Goal: Task Accomplishment & Management: Use online tool/utility

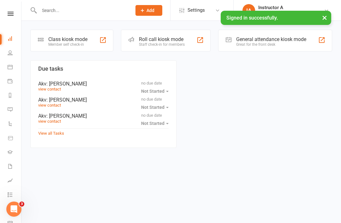
click at [158, 45] on div "Staff check-in for members" at bounding box center [162, 44] width 46 height 4
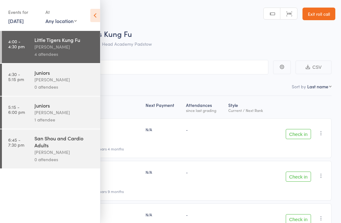
click at [92, 22] on icon at bounding box center [95, 15] width 10 height 13
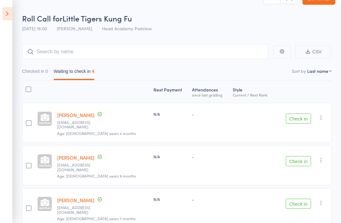
click at [293, 122] on button "Check in" at bounding box center [297, 119] width 25 height 10
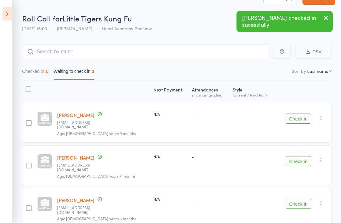
click at [302, 121] on button "Check in" at bounding box center [297, 119] width 25 height 10
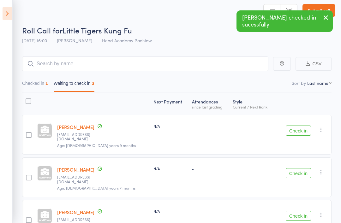
scroll to position [4, 0]
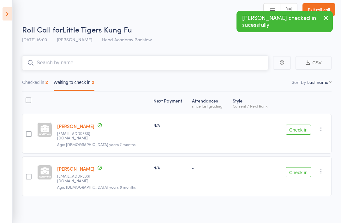
click at [77, 65] on input "search" at bounding box center [145, 63] width 246 height 15
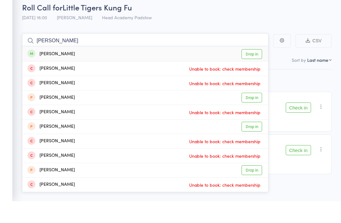
type input "[PERSON_NAME]"
click at [45, 73] on div "[PERSON_NAME]" at bounding box center [50, 76] width 47 height 7
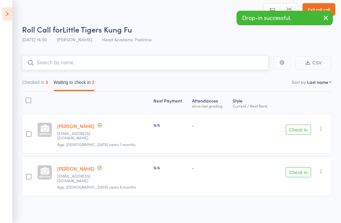
click at [92, 59] on input "search" at bounding box center [145, 63] width 246 height 15
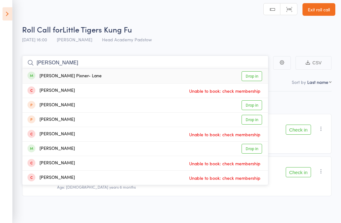
type input "[PERSON_NAME]"
click at [57, 69] on div "[PERSON_NAME] Pixner- Lane Drop in" at bounding box center [144, 76] width 245 height 15
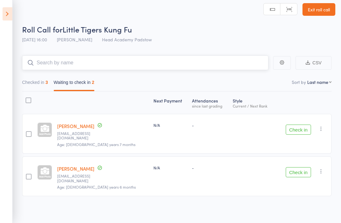
click at [50, 70] on input "search" at bounding box center [145, 63] width 246 height 15
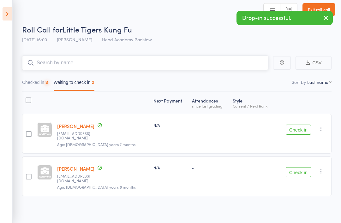
click at [56, 65] on input "search" at bounding box center [145, 63] width 246 height 15
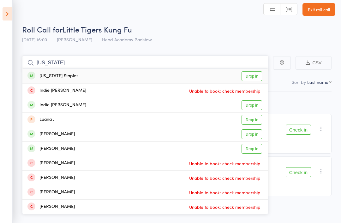
type input "[US_STATE]"
click at [40, 75] on div "[US_STATE] Staples" at bounding box center [52, 76] width 51 height 7
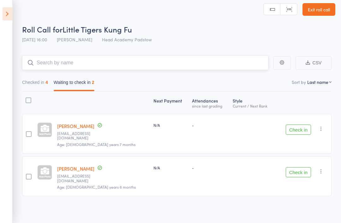
click at [52, 68] on input "search" at bounding box center [145, 63] width 246 height 15
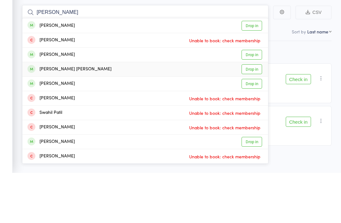
type input "[PERSON_NAME]"
click at [44, 116] on div "[PERSON_NAME] [PERSON_NAME]" at bounding box center [69, 119] width 84 height 7
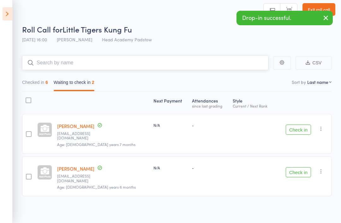
click at [43, 62] on input "search" at bounding box center [145, 63] width 246 height 15
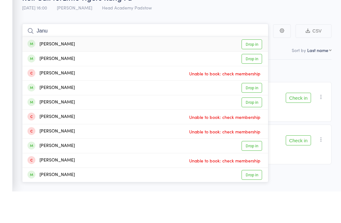
type input "Janu"
click at [36, 73] on div "[PERSON_NAME]" at bounding box center [50, 76] width 47 height 7
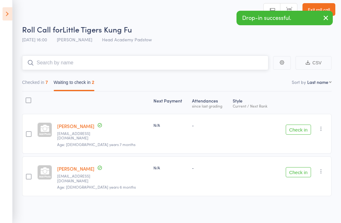
click at [49, 65] on input "search" at bounding box center [145, 63] width 246 height 15
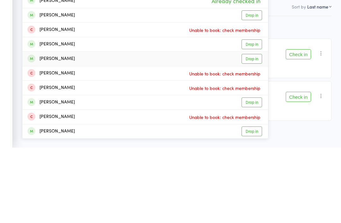
type input "Janu"
click at [44, 131] on div "[PERSON_NAME]" at bounding box center [50, 134] width 47 height 7
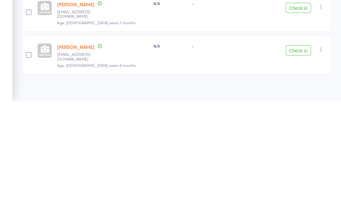
click at [299, 167] on button "Check in" at bounding box center [297, 172] width 25 height 10
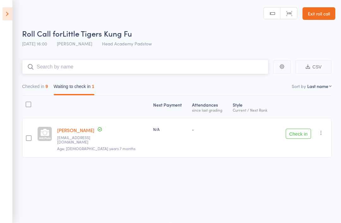
click at [55, 63] on input "search" at bounding box center [145, 67] width 246 height 15
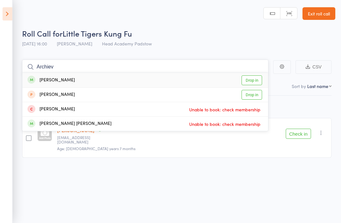
type input "Archiev"
click at [46, 77] on div "[PERSON_NAME]" at bounding box center [50, 80] width 47 height 7
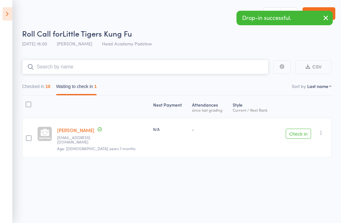
click at [76, 62] on input "search" at bounding box center [145, 67] width 246 height 15
type input "J"
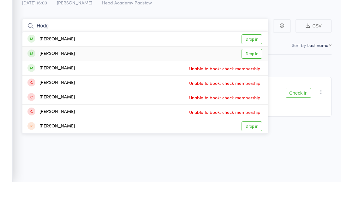
type input "Hodg"
click at [37, 91] on div "[PERSON_NAME]" at bounding box center [50, 94] width 47 height 7
click at [39, 81] on button "Checked in 10" at bounding box center [36, 88] width 28 height 15
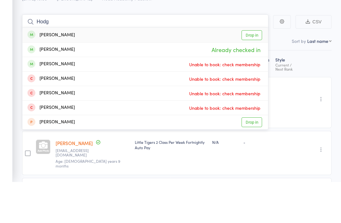
type input "Hodg"
click at [45, 73] on div "[PERSON_NAME]" at bounding box center [50, 76] width 47 height 7
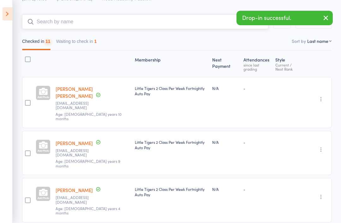
click at [43, 23] on input "search" at bounding box center [145, 22] width 246 height 15
click at [53, 26] on input "search" at bounding box center [145, 22] width 246 height 15
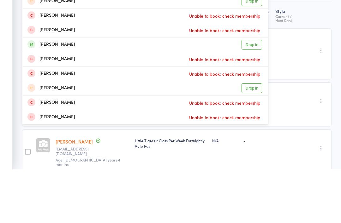
scroll to position [10, 0]
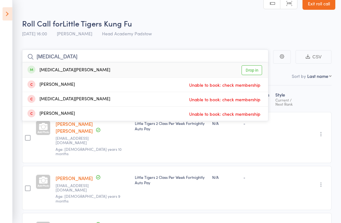
type input "[MEDICAL_DATA]"
click at [36, 70] on div "[MEDICAL_DATA][PERSON_NAME]" at bounding box center [68, 70] width 83 height 7
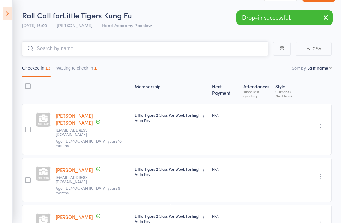
click at [44, 42] on input "search" at bounding box center [145, 49] width 246 height 15
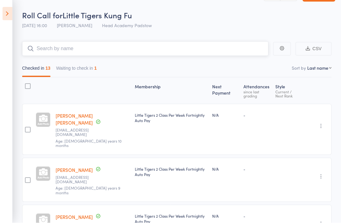
scroll to position [18, 0]
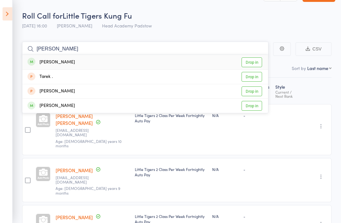
type input "[PERSON_NAME]"
click at [37, 61] on div "[PERSON_NAME]" at bounding box center [50, 62] width 47 height 7
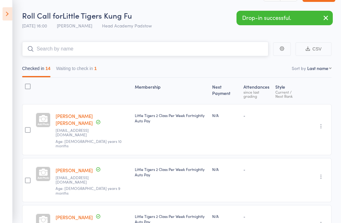
click at [56, 48] on input "search" at bounding box center [145, 49] width 246 height 15
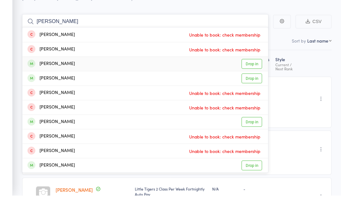
type input "[PERSON_NAME]"
click at [56, 88] on div "[PERSON_NAME]" at bounding box center [50, 91] width 47 height 7
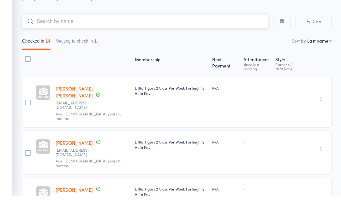
scroll to position [46, 0]
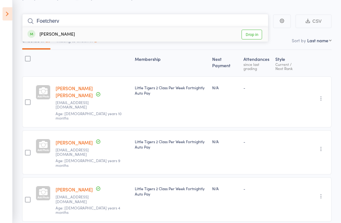
type input "Foetcherv"
click at [250, 33] on link "Drop in" at bounding box center [251, 35] width 21 height 10
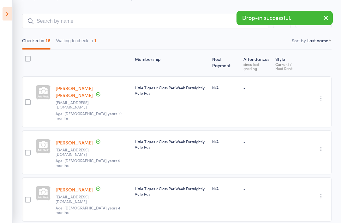
click at [3, 20] on icon at bounding box center [8, 13] width 10 height 13
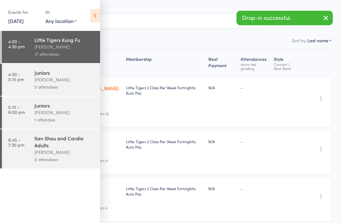
click at [20, 82] on time "4:30 - 5:15 pm" at bounding box center [16, 77] width 16 height 10
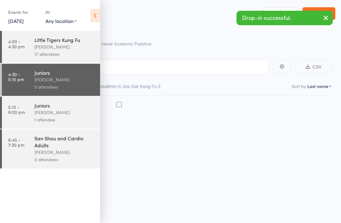
scroll to position [4, 0]
click at [92, 11] on icon at bounding box center [95, 15] width 10 height 13
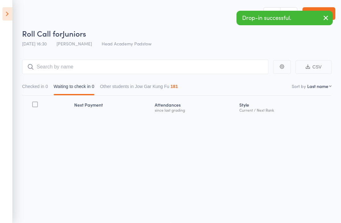
click at [63, 54] on main "CSV Checked in 0 Waiting to check in 0 Other students in Jow Gar Kung Fu 181 So…" at bounding box center [170, 96] width 341 height 93
click at [49, 60] on input "search" at bounding box center [145, 67] width 246 height 15
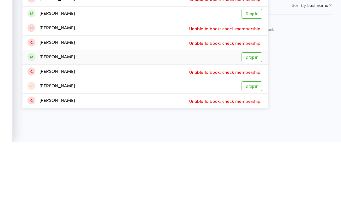
type input "[PERSON_NAME]"
click at [37, 135] on div "[PERSON_NAME]" at bounding box center [50, 138] width 47 height 7
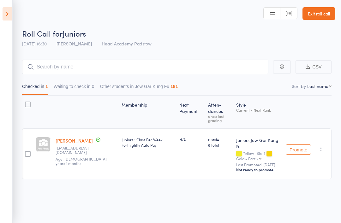
click at [36, 53] on main "CSV Checked in 1 Waiting to check in 0 Other students in Jow Gar Kung Fu 181 So…" at bounding box center [170, 128] width 341 height 157
click at [54, 60] on input "search" at bounding box center [145, 67] width 246 height 15
type input "E"
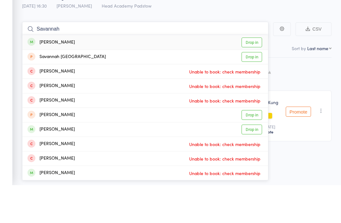
type input "Savannah"
click at [49, 77] on div "[PERSON_NAME]" at bounding box center [50, 80] width 47 height 7
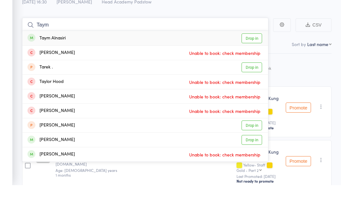
type input "Taym"
click at [50, 73] on div "Taym Alnasiri" at bounding box center [46, 76] width 38 height 7
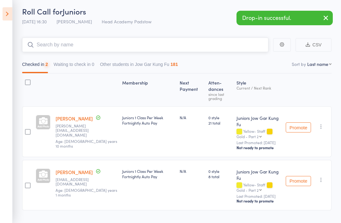
click at [51, 49] on input "search" at bounding box center [145, 45] width 246 height 15
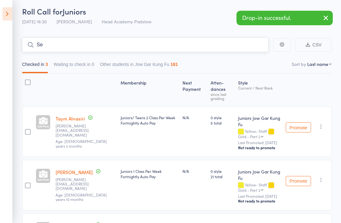
type input "S"
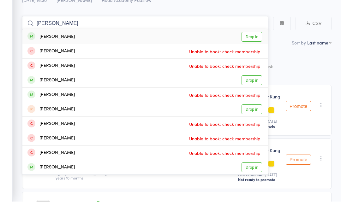
type input "[PERSON_NAME]"
click at [51, 55] on div "[PERSON_NAME]" at bounding box center [50, 58] width 47 height 7
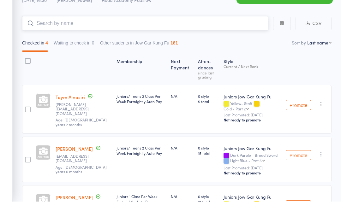
click at [119, 38] on input "search" at bounding box center [145, 45] width 246 height 15
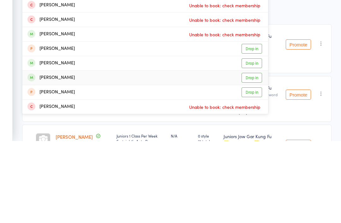
type input "[PERSON_NAME]"
click at [52, 156] on div "[PERSON_NAME]" at bounding box center [50, 159] width 47 height 7
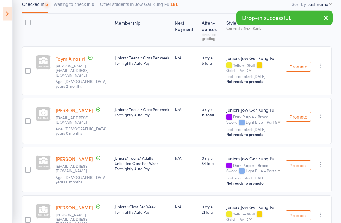
scroll to position [63, 0]
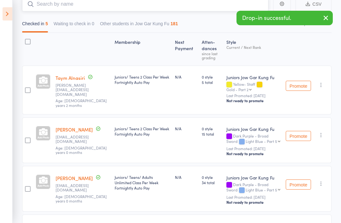
click at [51, 5] on input "search" at bounding box center [145, 4] width 246 height 15
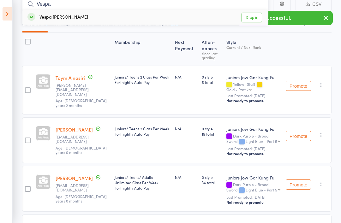
type input "Vespa"
click at [49, 16] on div "Vespa [PERSON_NAME]" at bounding box center [57, 17] width 61 height 7
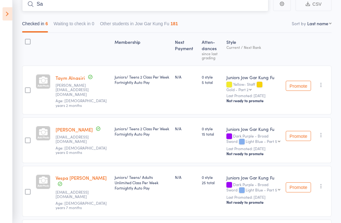
type input "S"
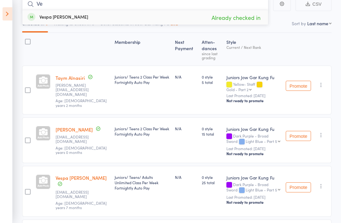
type input "V"
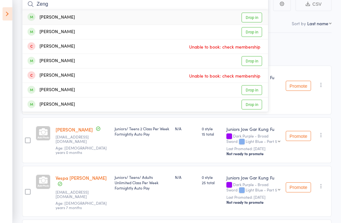
type input "Zeng"
click at [44, 19] on div "[PERSON_NAME]" at bounding box center [50, 17] width 47 height 7
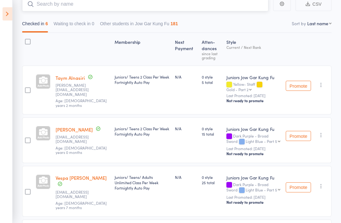
click at [49, 11] on input "search" at bounding box center [145, 4] width 246 height 15
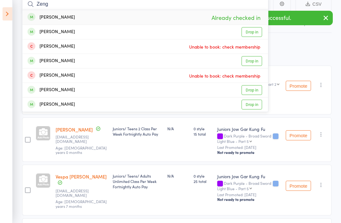
type input "Zeng"
click at [48, 30] on div "[PERSON_NAME]" at bounding box center [50, 31] width 47 height 7
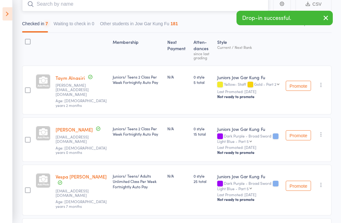
click at [49, 6] on input "search" at bounding box center [145, 4] width 246 height 15
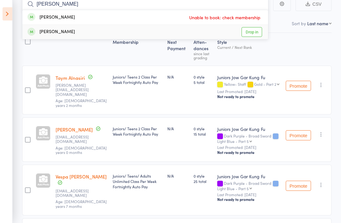
type input "[PERSON_NAME]"
click at [63, 32] on div "[PERSON_NAME] Drop in" at bounding box center [144, 32] width 245 height 14
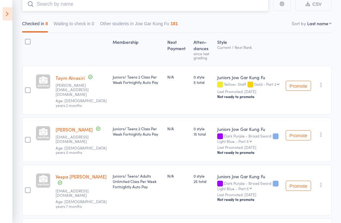
click at [48, 2] on input "search" at bounding box center [145, 4] width 246 height 15
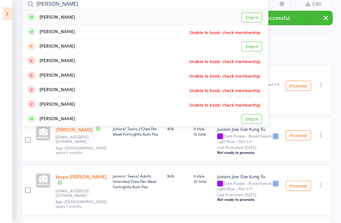
type input "[PERSON_NAME]"
click at [49, 15] on div "[PERSON_NAME]" at bounding box center [50, 17] width 47 height 7
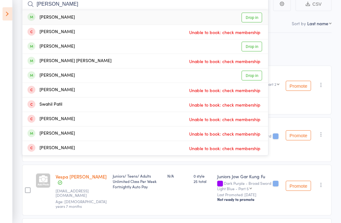
type input "[PERSON_NAME]"
click at [45, 44] on div "[PERSON_NAME]" at bounding box center [50, 46] width 47 height 7
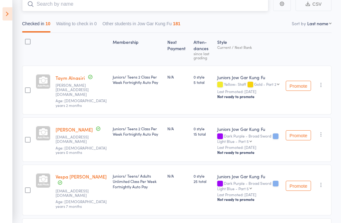
click at [53, 4] on input "search" at bounding box center [145, 4] width 246 height 15
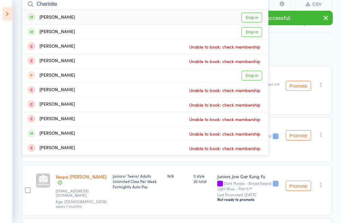
type input "Charlotte"
click at [52, 10] on div "[PERSON_NAME] Drop in" at bounding box center [144, 17] width 245 height 15
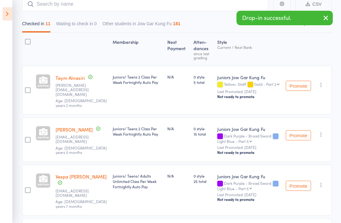
click at [49, 16] on div "Checked in 11 Waiting to check in 0 Other students in Jow Gar Kung Fu 181" at bounding box center [176, 21] width 309 height 21
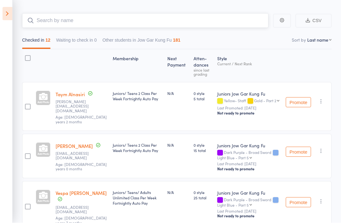
click at [58, 21] on input "search" at bounding box center [145, 21] width 246 height 15
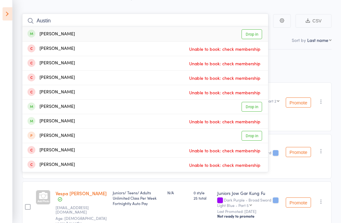
type input "Austin"
click at [42, 34] on div "[PERSON_NAME]" at bounding box center [50, 34] width 47 height 7
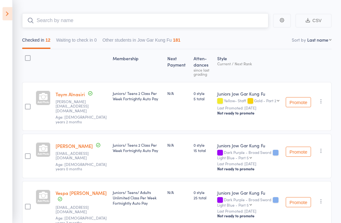
click at [46, 20] on input "search" at bounding box center [145, 21] width 246 height 15
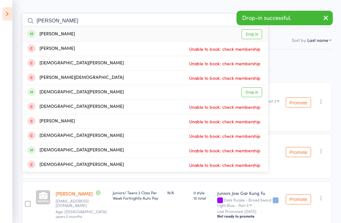
type input "[PERSON_NAME]"
click at [48, 31] on div "[PERSON_NAME]" at bounding box center [50, 34] width 47 height 7
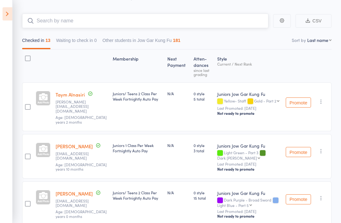
scroll to position [47, 0]
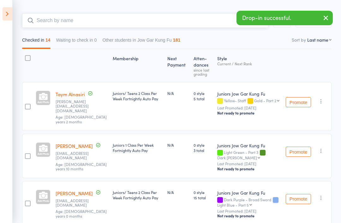
click at [66, 27] on input "search" at bounding box center [145, 20] width 246 height 15
click at [55, 27] on input "search" at bounding box center [145, 21] width 246 height 15
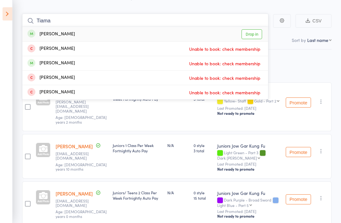
type input "Tiama"
click at [55, 32] on div "[PERSON_NAME]" at bounding box center [50, 34] width 47 height 7
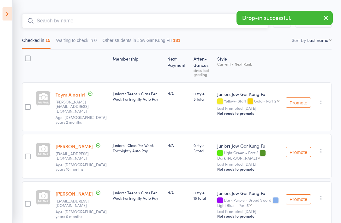
click at [60, 28] on input "search" at bounding box center [145, 21] width 246 height 15
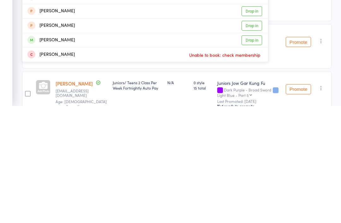
scroll to position [10, 0]
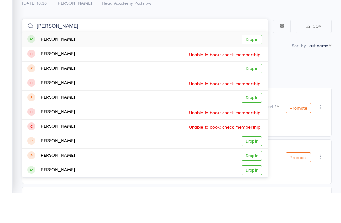
type input "[PERSON_NAME]"
click at [46, 67] on div "[PERSON_NAME]" at bounding box center [50, 70] width 47 height 7
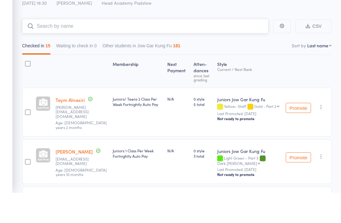
click at [52, 50] on input "search" at bounding box center [145, 57] width 246 height 15
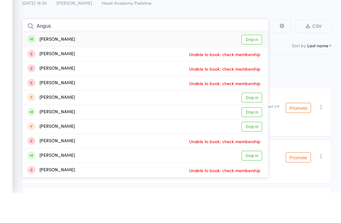
type input "Angus"
click at [44, 63] on div "[PERSON_NAME] Drop in" at bounding box center [144, 70] width 245 height 15
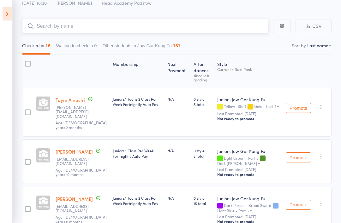
click at [52, 32] on input "search" at bounding box center [145, 26] width 246 height 15
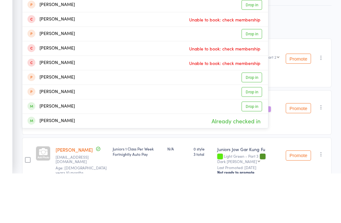
type input "[PERSON_NAME]"
click at [44, 152] on div "[PERSON_NAME]" at bounding box center [50, 155] width 47 height 7
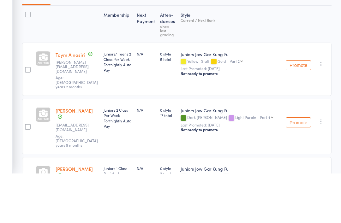
scroll to position [10, 0]
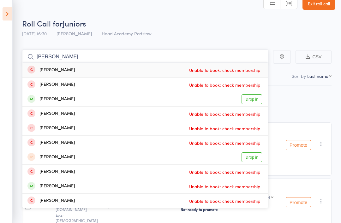
type input "[PERSON_NAME]"
click at [35, 100] on div "[PERSON_NAME]" at bounding box center [50, 99] width 47 height 7
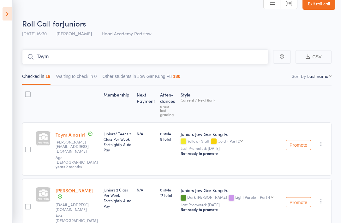
type input "Taym"
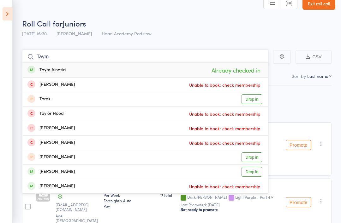
click at [28, 50] on input "Taym" at bounding box center [145, 57] width 246 height 15
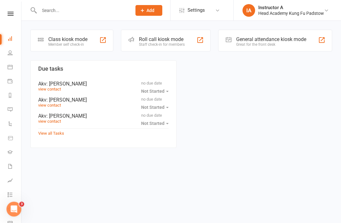
click at [168, 37] on div "Roll call kiosk mode" at bounding box center [162, 39] width 46 height 6
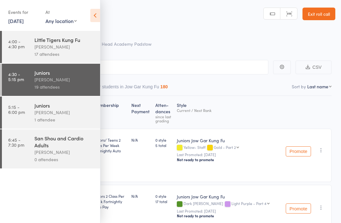
click at [98, 12] on icon at bounding box center [95, 15] width 10 height 13
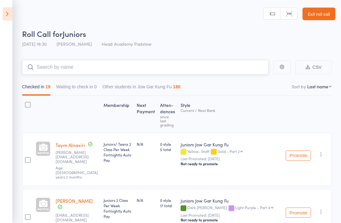
click at [66, 62] on input "search" at bounding box center [145, 67] width 246 height 15
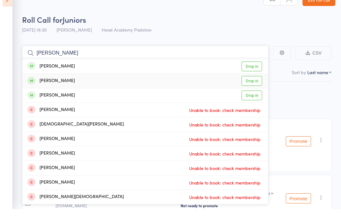
type input "Evan"
click at [49, 91] on div "Evan Jones" at bounding box center [50, 94] width 47 height 7
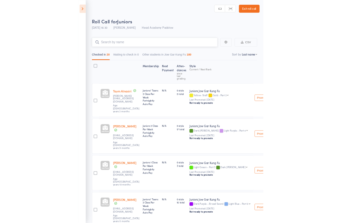
scroll to position [14, 0]
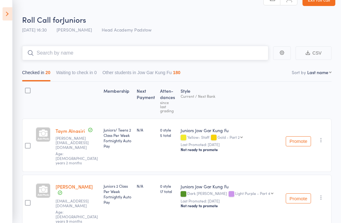
click at [54, 58] on input "search" at bounding box center [145, 53] width 246 height 15
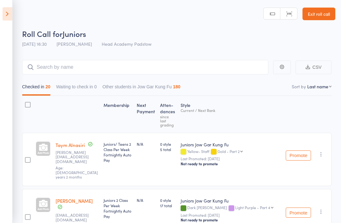
click at [9, 20] on icon at bounding box center [8, 13] width 10 height 13
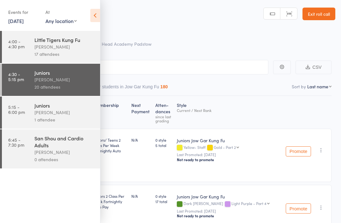
click at [95, 21] on icon at bounding box center [95, 15] width 10 height 13
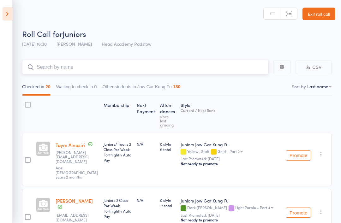
click at [107, 64] on input "search" at bounding box center [145, 67] width 246 height 15
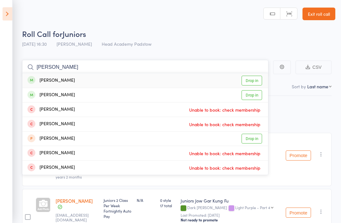
type input "Deniz"
click at [248, 85] on link "Drop in" at bounding box center [251, 81] width 21 height 10
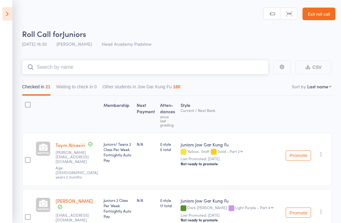
click at [59, 65] on input "search" at bounding box center [145, 67] width 246 height 15
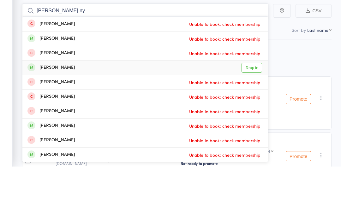
type input "Lucas ny"
click at [46, 121] on div "Lucas Nguyen" at bounding box center [50, 124] width 47 height 7
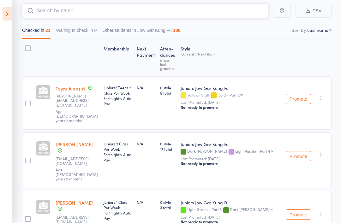
click at [45, 13] on input "search" at bounding box center [145, 10] width 246 height 15
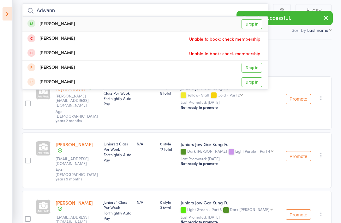
type input "Adwann"
click at [40, 23] on div "Adwaan Hasan" at bounding box center [50, 24] width 47 height 7
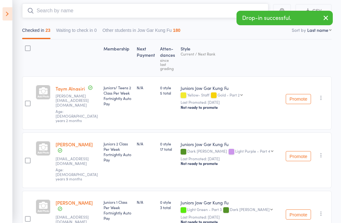
click at [47, 15] on input "search" at bounding box center [145, 10] width 246 height 15
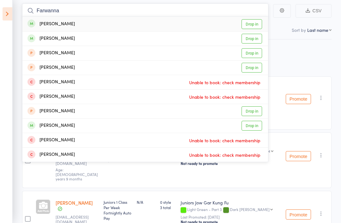
type input "Farwanna"
click at [45, 25] on div "Farwaan Hasan" at bounding box center [50, 24] width 47 height 7
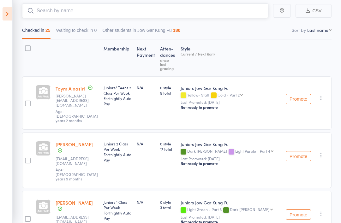
click at [66, 14] on input "search" at bounding box center [145, 10] width 246 height 15
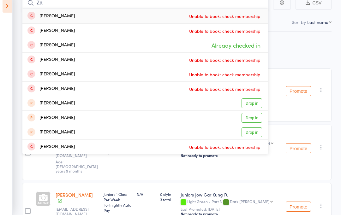
type input "Z"
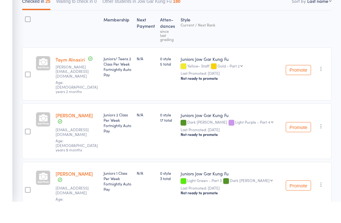
scroll to position [85, 0]
click at [5, 14] on icon at bounding box center [8, 13] width 10 height 13
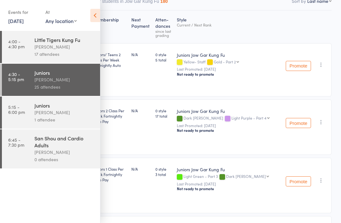
click at [27, 103] on link "5:15 - 6:00 pm Juniors James Agius 1 attendee" at bounding box center [51, 113] width 98 height 32
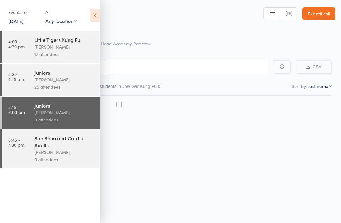
scroll to position [4, 0]
click at [91, 13] on icon at bounding box center [95, 15] width 10 height 13
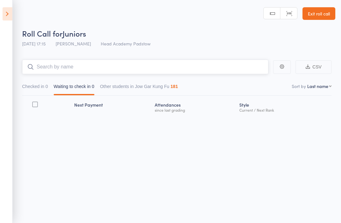
click at [53, 63] on input "search" at bounding box center [145, 67] width 246 height 15
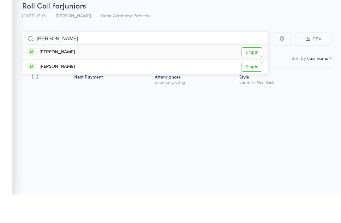
type input "Wendy"
click at [41, 77] on div "[PERSON_NAME]" at bounding box center [50, 80] width 47 height 7
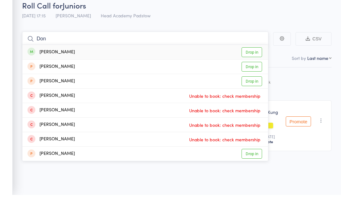
type input "Don"
click at [42, 77] on div "[PERSON_NAME]" at bounding box center [50, 80] width 47 height 7
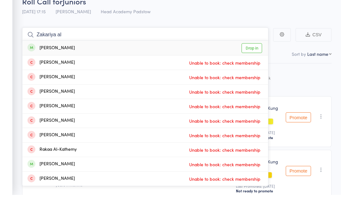
type input "Zakariya al"
click at [261, 71] on link "Drop in" at bounding box center [251, 76] width 21 height 10
